Goal: Information Seeking & Learning: Learn about a topic

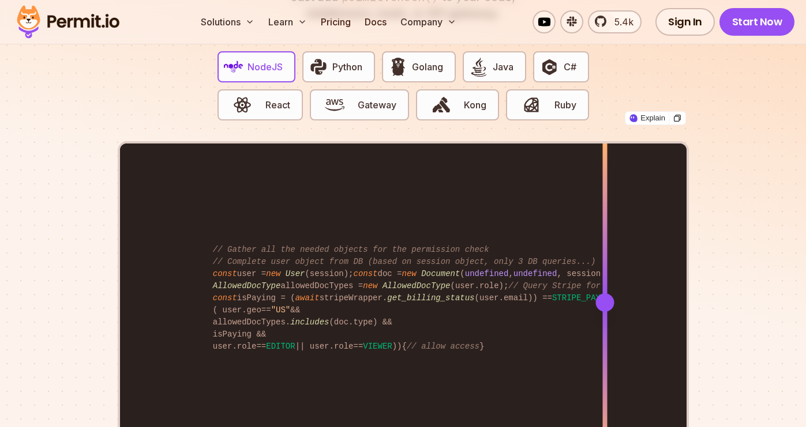
scroll to position [2261, 0]
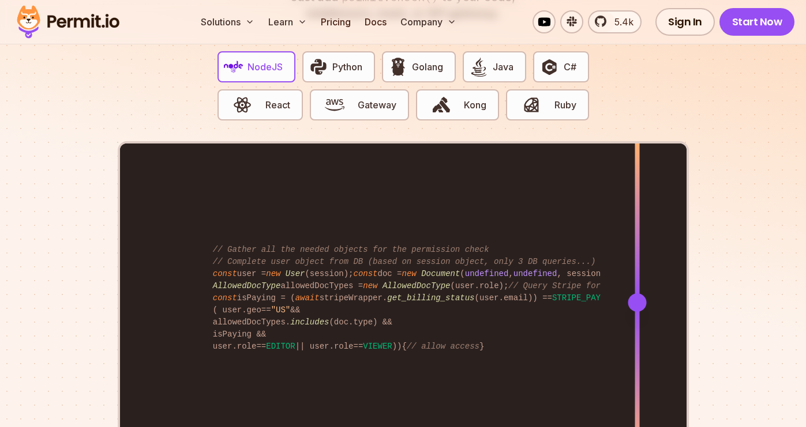
click at [637, 269] on div at bounding box center [636, 303] width 5 height 318
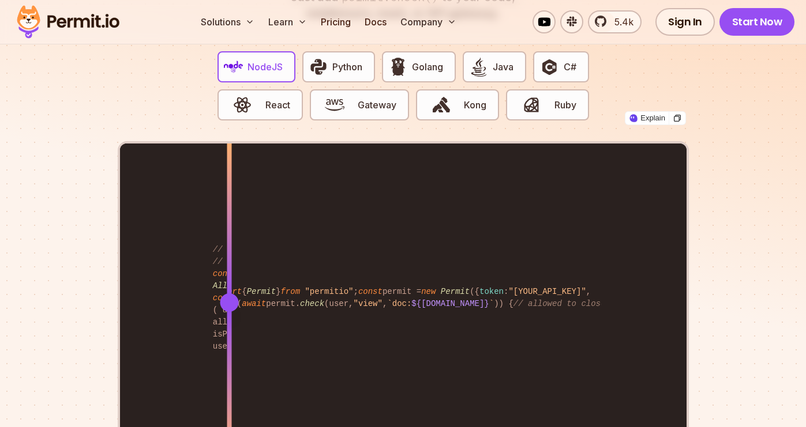
drag, startPoint x: 637, startPoint y: 269, endPoint x: 227, endPoint y: 357, distance: 418.8
click at [227, 357] on div at bounding box center [229, 303] width 5 height 318
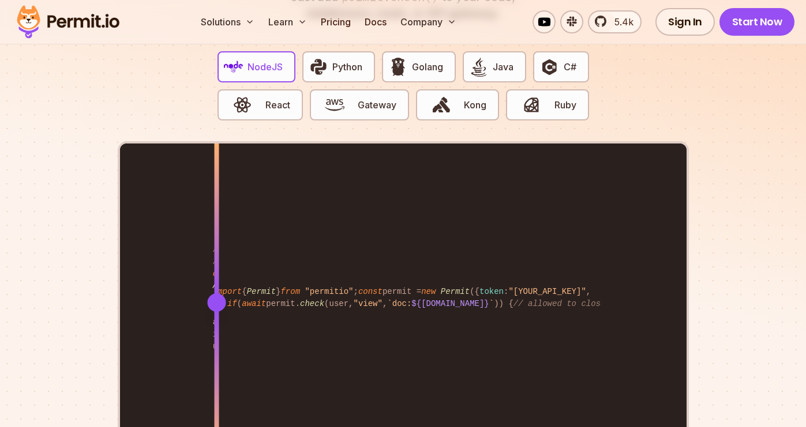
drag, startPoint x: 227, startPoint y: 358, endPoint x: 216, endPoint y: 356, distance: 11.1
click at [216, 356] on div at bounding box center [216, 382] width 5 height 159
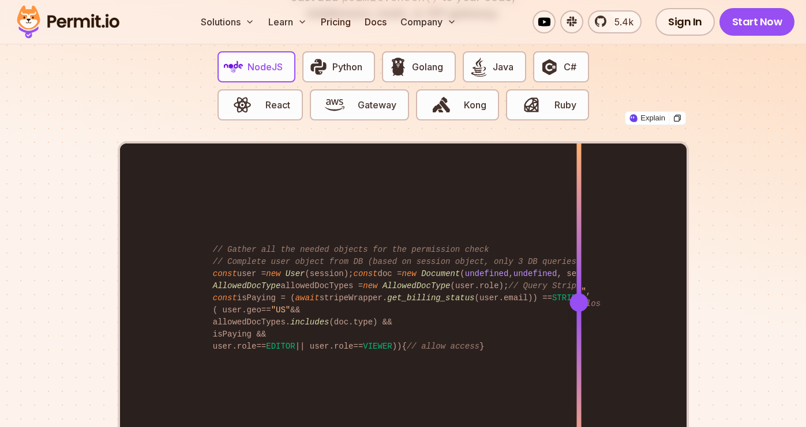
drag, startPoint x: 218, startPoint y: 292, endPoint x: 578, endPoint y: 262, distance: 361.7
click at [578, 262] on div at bounding box center [578, 303] width 5 height 318
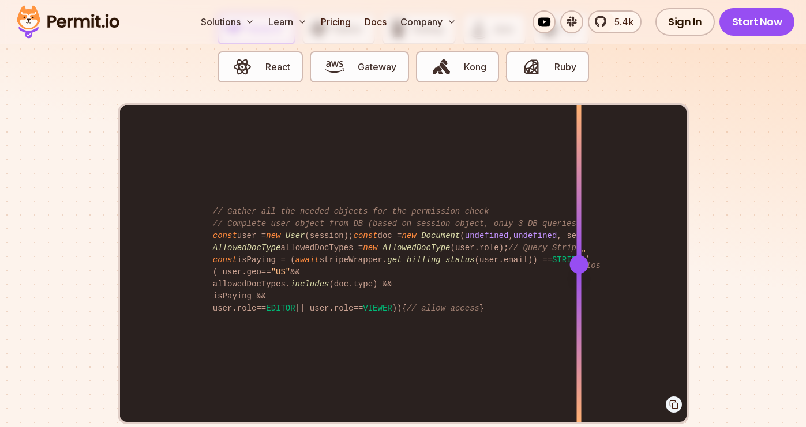
scroll to position [2372, 0]
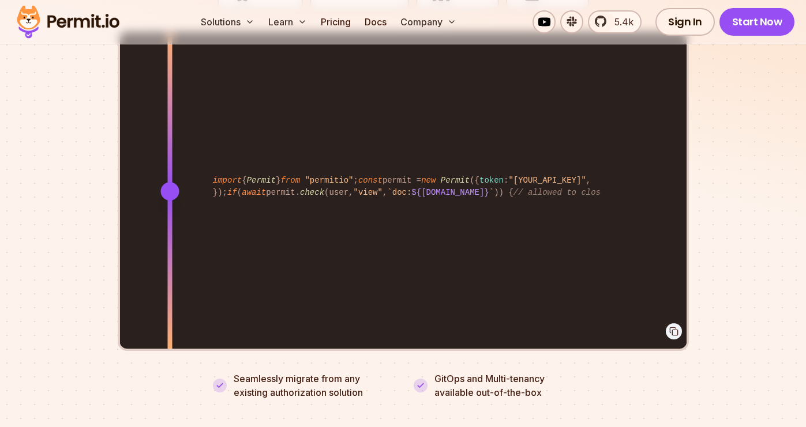
drag, startPoint x: 578, startPoint y: 262, endPoint x: 167, endPoint y: 315, distance: 415.1
click at [167, 315] on div at bounding box center [169, 270] width 5 height 159
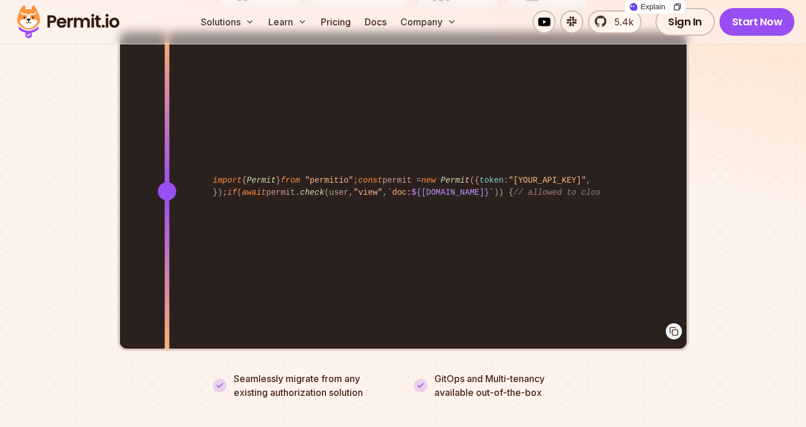
click at [171, 164] on div "import { Permit } from "permitio" ; const permit = new Permit ({ token : "[YOUR…" at bounding box center [403, 191] width 566 height 318
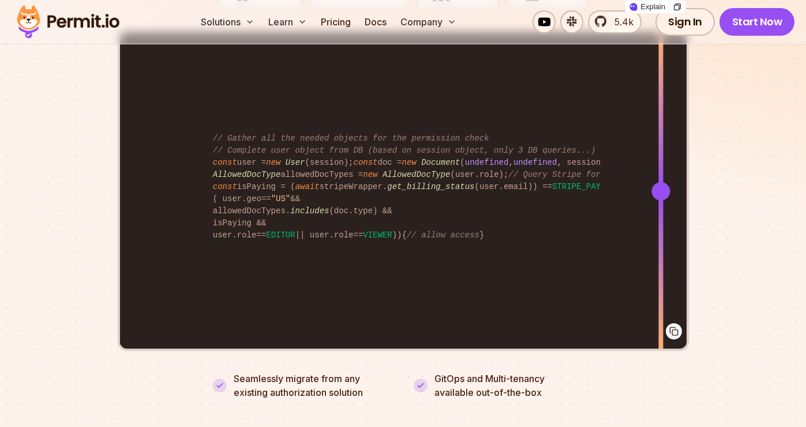
drag, startPoint x: 171, startPoint y: 164, endPoint x: 660, endPoint y: 146, distance: 489.9
click at [660, 146] on div at bounding box center [660, 111] width 5 height 159
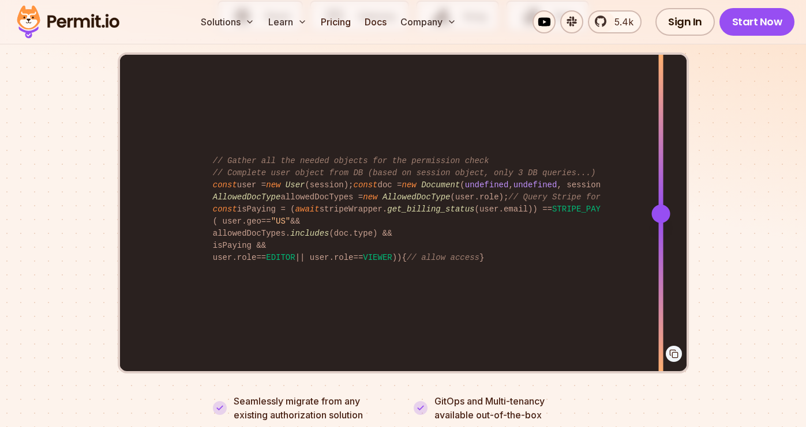
scroll to position [2342, 0]
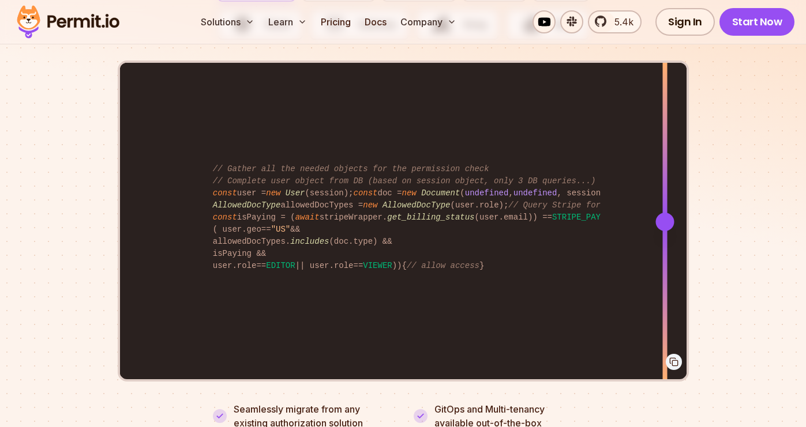
click at [664, 214] on div at bounding box center [664, 222] width 18 height 18
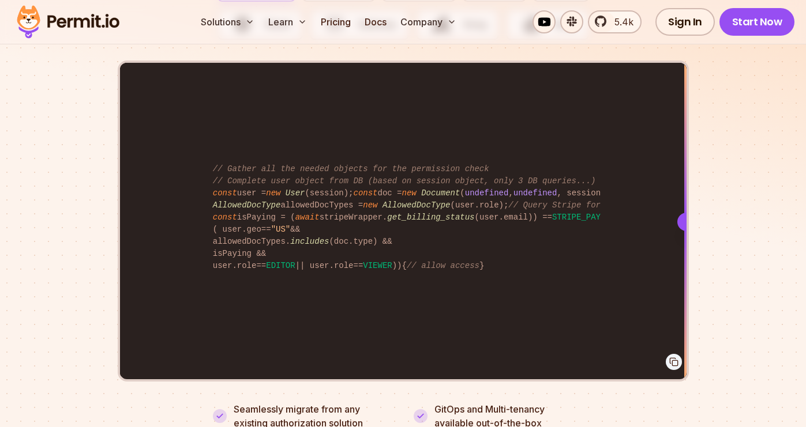
drag, startPoint x: 676, startPoint y: 211, endPoint x: 699, endPoint y: 181, distance: 37.8
click at [699, 181] on section "Fully functional authorization in 5 minutes Just add permit.check() to your cod…" at bounding box center [403, 125] width 806 height 720
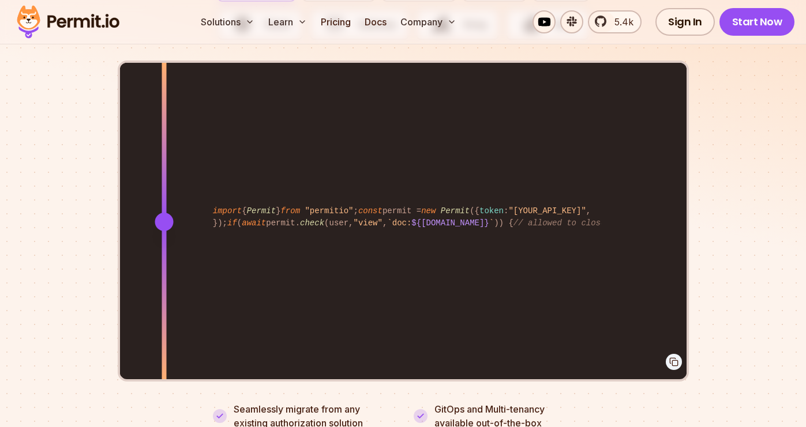
drag, startPoint x: 682, startPoint y: 214, endPoint x: 164, endPoint y: 433, distance: 562.8
